Goal: Use online tool/utility: Utilize a website feature to perform a specific function

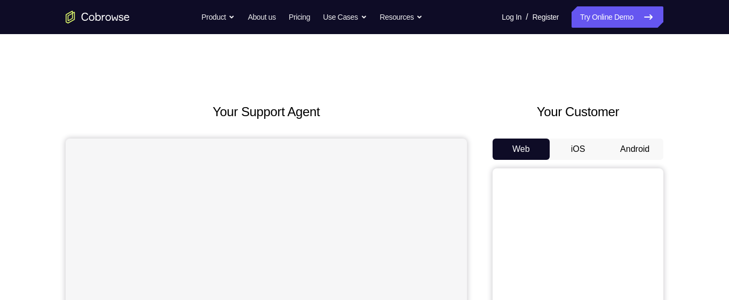
click at [622, 148] on button "Android" at bounding box center [634, 149] width 57 height 21
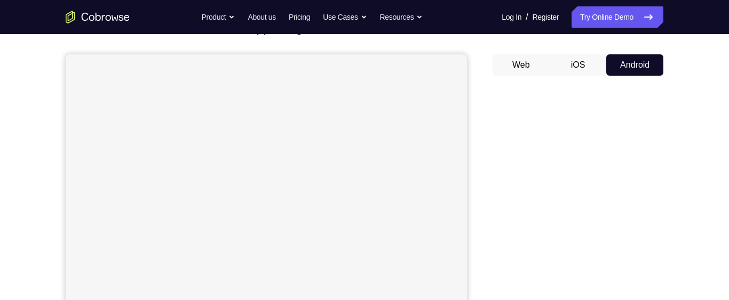
scroll to position [233, 0]
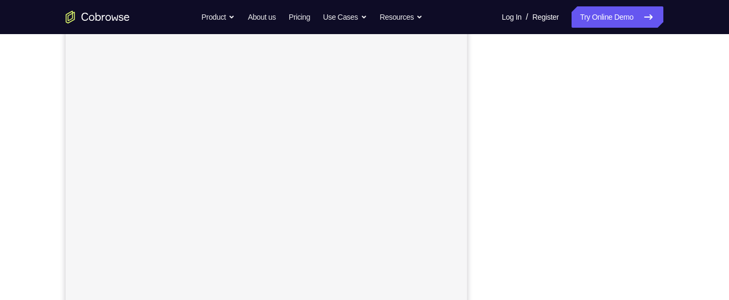
scroll to position [186, 0]
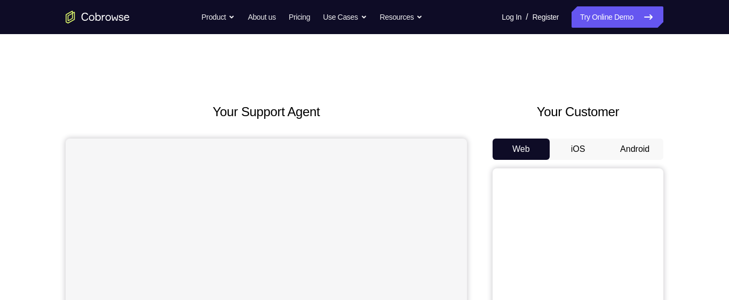
click at [647, 151] on button "Android" at bounding box center [634, 149] width 57 height 21
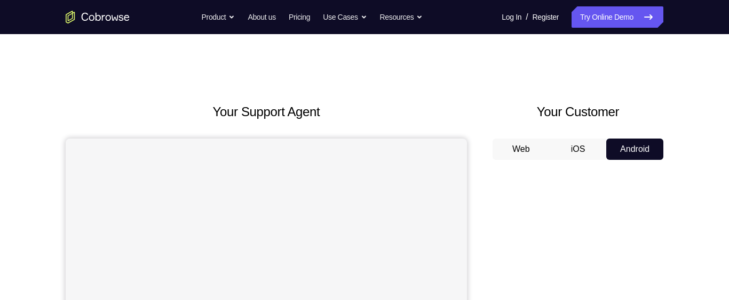
click at [643, 145] on button "Android" at bounding box center [634, 149] width 57 height 21
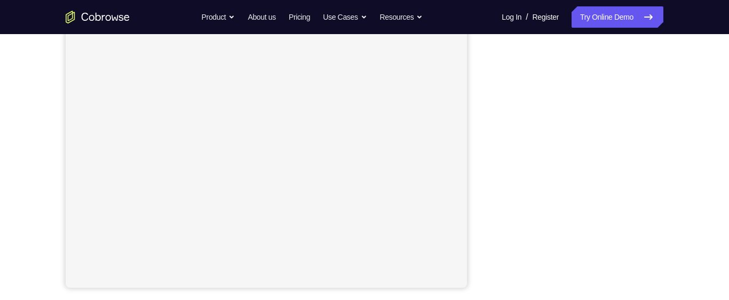
scroll to position [209, 0]
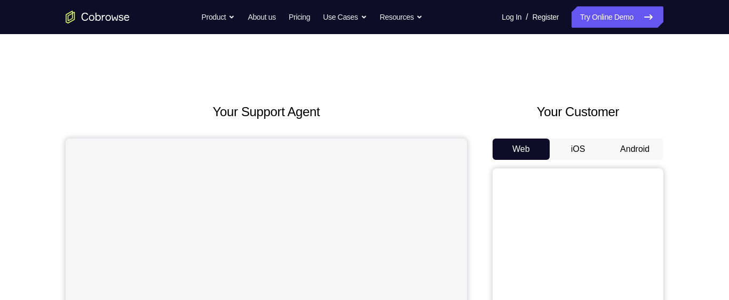
click at [642, 144] on button "Android" at bounding box center [634, 149] width 57 height 21
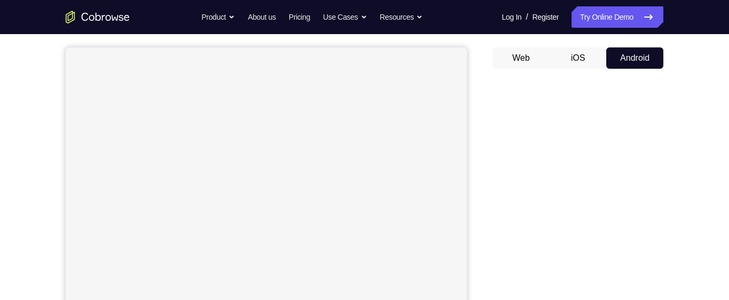
scroll to position [113, 0]
